Goal: Connect with others: Connect with others

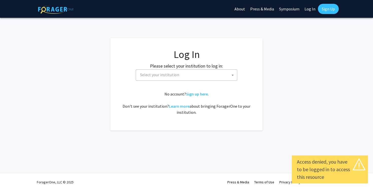
select select
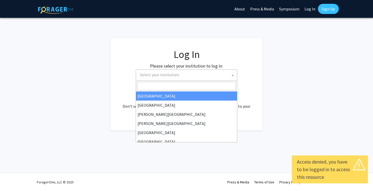
click at [191, 75] on span "Select your institution" at bounding box center [187, 74] width 99 height 10
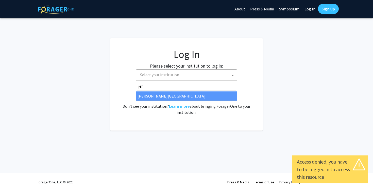
type input "jef"
select select "24"
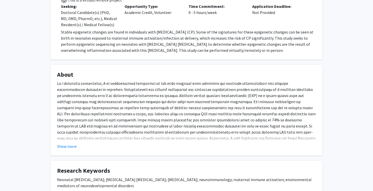
scroll to position [264, 0]
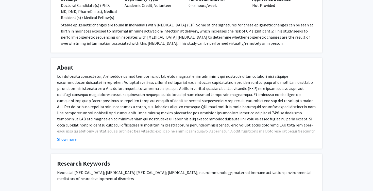
click at [70, 136] on fg-card "About Show more" at bounding box center [186, 103] width 271 height 91
click at [65, 136] on button "Show more" at bounding box center [67, 139] width 20 height 6
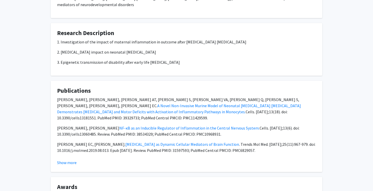
scroll to position [455, 0]
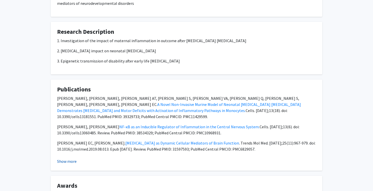
click at [69, 158] on button "Show more" at bounding box center [67, 161] width 20 height 6
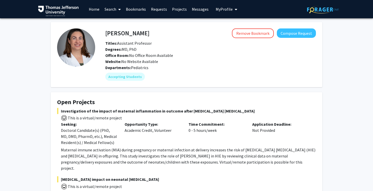
scroll to position [0, 0]
click at [97, 12] on link "Home" at bounding box center [94, 9] width 16 height 18
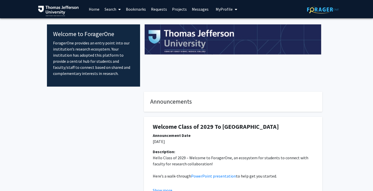
click at [116, 8] on link "Search" at bounding box center [112, 9] width 21 height 18
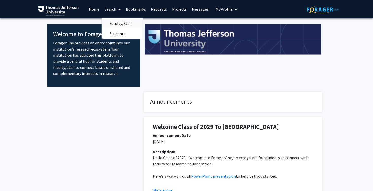
click at [117, 25] on span "Faculty/Staff" at bounding box center [120, 23] width 37 height 10
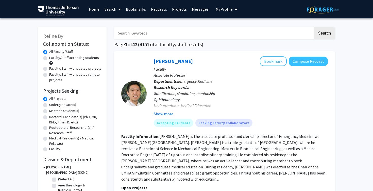
click at [49, 117] on label "Doctoral Candidate(s) (PhD, MD, DMD, PharmD, etc.)" at bounding box center [75, 119] width 52 height 11
click at [49, 117] on input "Doctoral Candidate(s) (PhD, MD, DMD, PharmD, etc.)" at bounding box center [50, 115] width 3 height 3
radio input "true"
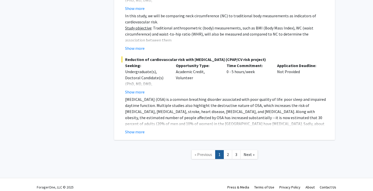
scroll to position [3820, 0]
click at [252, 152] on span "Next »" at bounding box center [248, 154] width 11 height 5
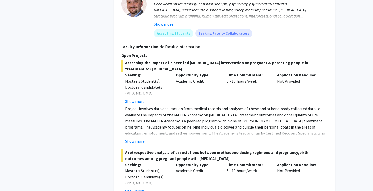
scroll to position [928, 0]
click at [134, 138] on button "Show more" at bounding box center [135, 141] width 20 height 6
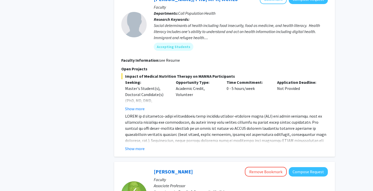
scroll to position [1189, 0]
click at [142, 146] on button "Show more" at bounding box center [135, 149] width 20 height 6
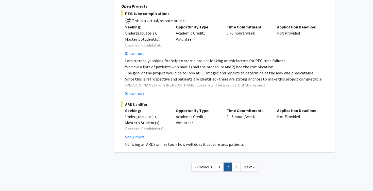
scroll to position [2084, 0]
click at [252, 164] on span "Next »" at bounding box center [248, 166] width 11 height 5
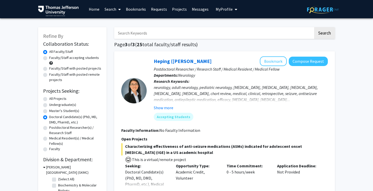
click at [229, 35] on input "Search Keywords" at bounding box center [213, 33] width 199 height 12
click at [49, 99] on label "All Projects" at bounding box center [57, 98] width 17 height 5
click at [49, 99] on input "All Projects" at bounding box center [50, 97] width 3 height 3
radio input "true"
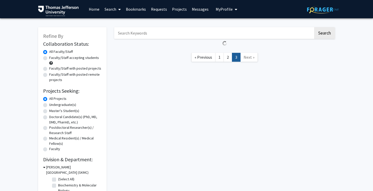
click at [164, 31] on input "Search Keywords" at bounding box center [213, 33] width 199 height 12
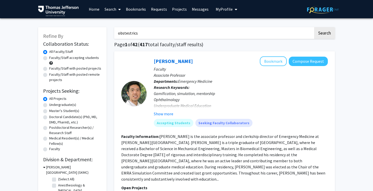
click at [324, 34] on button "Search" at bounding box center [324, 33] width 21 height 12
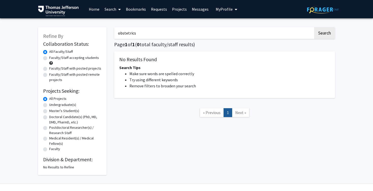
click at [131, 35] on input "obstetrics" at bounding box center [213, 33] width 199 height 12
click at [183, 35] on input "obstetrics" at bounding box center [213, 33] width 199 height 12
type input "obstetrics"
click at [324, 34] on button "Search" at bounding box center [324, 33] width 21 height 12
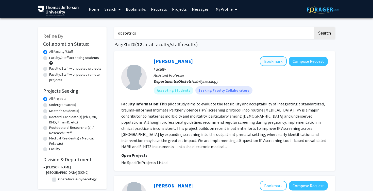
click at [272, 65] on button "Bookmark" at bounding box center [273, 61] width 27 height 10
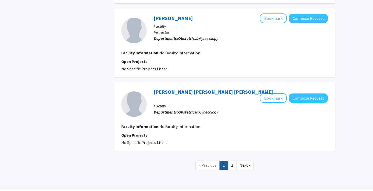
scroll to position [785, 0]
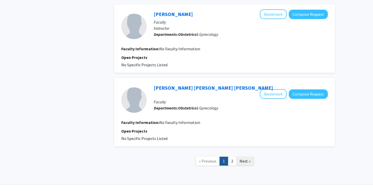
click at [243, 158] on span "Next »" at bounding box center [244, 160] width 11 height 5
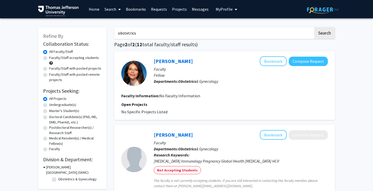
click at [216, 31] on input "obstetrics" at bounding box center [213, 33] width 199 height 12
type input "pregnancy"
click at [324, 34] on button "Search" at bounding box center [324, 33] width 21 height 12
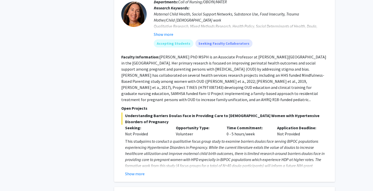
scroll to position [521, 0]
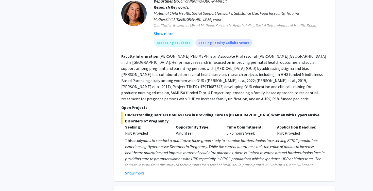
click at [140, 170] on div "[PERSON_NAME] Bookmark Compose Request Faculty Associate Professor Departments:…" at bounding box center [224, 76] width 221 height 210
click at [138, 170] on button "Show more" at bounding box center [135, 173] width 20 height 6
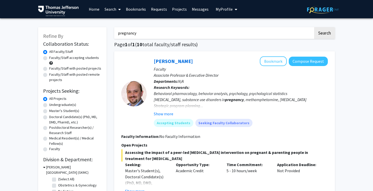
scroll to position [0, 0]
click at [142, 13] on link "Bookmarks" at bounding box center [135, 9] width 25 height 18
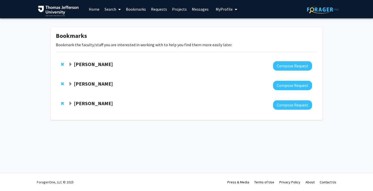
click at [95, 86] on strong "[PERSON_NAME]" at bounding box center [93, 83] width 39 height 6
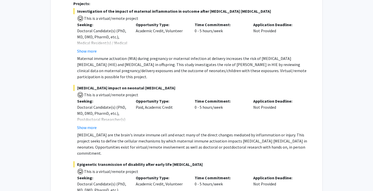
scroll to position [183, 0]
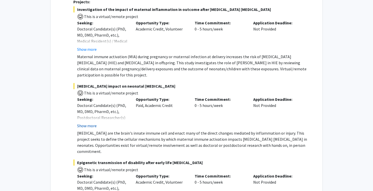
click at [91, 122] on button "Show more" at bounding box center [87, 125] width 20 height 6
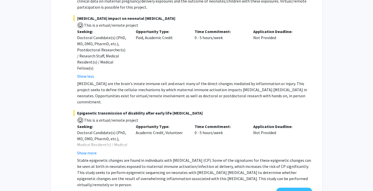
scroll to position [256, 0]
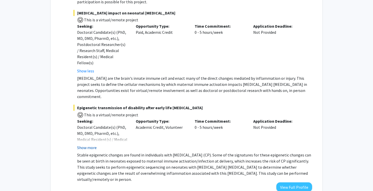
click at [92, 144] on button "Show more" at bounding box center [87, 147] width 20 height 6
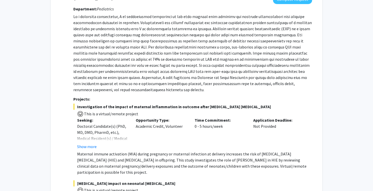
scroll to position [85, 0]
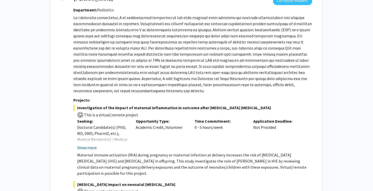
click at [92, 144] on button "Show more" at bounding box center [87, 147] width 20 height 6
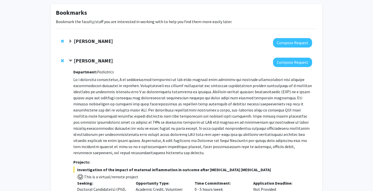
scroll to position [23, 0]
click at [107, 60] on strong "[PERSON_NAME]" at bounding box center [93, 60] width 39 height 6
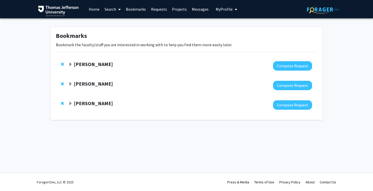
click at [103, 83] on strong "[PERSON_NAME]" at bounding box center [93, 83] width 39 height 6
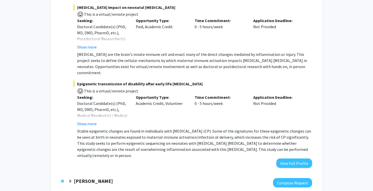
scroll to position [261, 0]
click at [284, 158] on button "View Full Profile" at bounding box center [294, 162] width 36 height 9
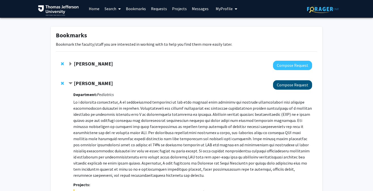
scroll to position [1, 0]
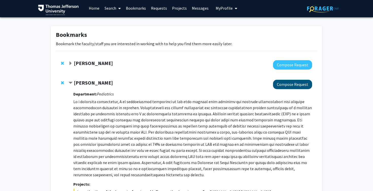
click at [288, 87] on button "Compose Request" at bounding box center [292, 84] width 39 height 9
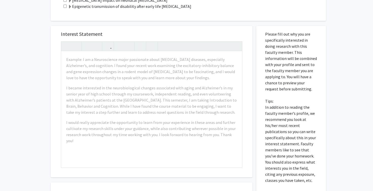
scroll to position [205, 0]
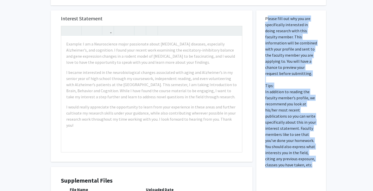
drag, startPoint x: 266, startPoint y: 20, endPoint x: 303, endPoint y: 166, distance: 150.9
click at [303, 166] on p "Please fill out why you are specifically interested in doing research with this…" at bounding box center [291, 91] width 52 height 152
copy p "Please fill out why you are specifically interested in doing research with this…"
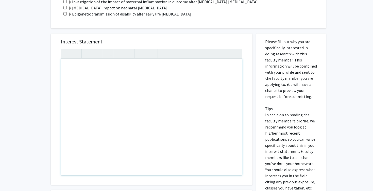
scroll to position [175, 0]
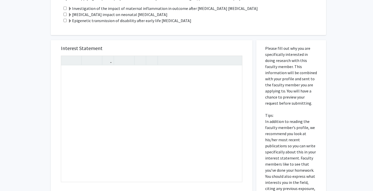
click at [227, 32] on div "Projects If you are applying to specific projects that this faculty member is w…" at bounding box center [188, 5] width 275 height 59
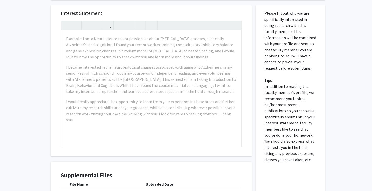
scroll to position [214, 0]
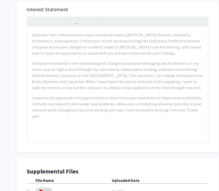
click at [212, 78] on div "Interest Statement Example: I am a Neuroscience major passionate about [MEDICAL…" at bounding box center [117, 76] width 191 height 151
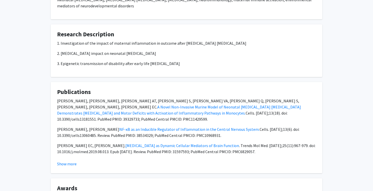
scroll to position [437, 0]
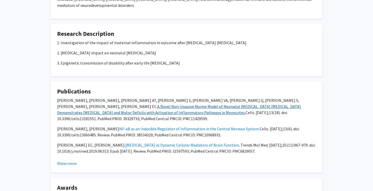
click at [134, 104] on link "A Novel Non-Invasive Murine Model of Neonatal [MEDICAL_DATA] [MEDICAL_DATA] Dem…" at bounding box center [179, 109] width 244 height 11
